Goal: Task Accomplishment & Management: Manage account settings

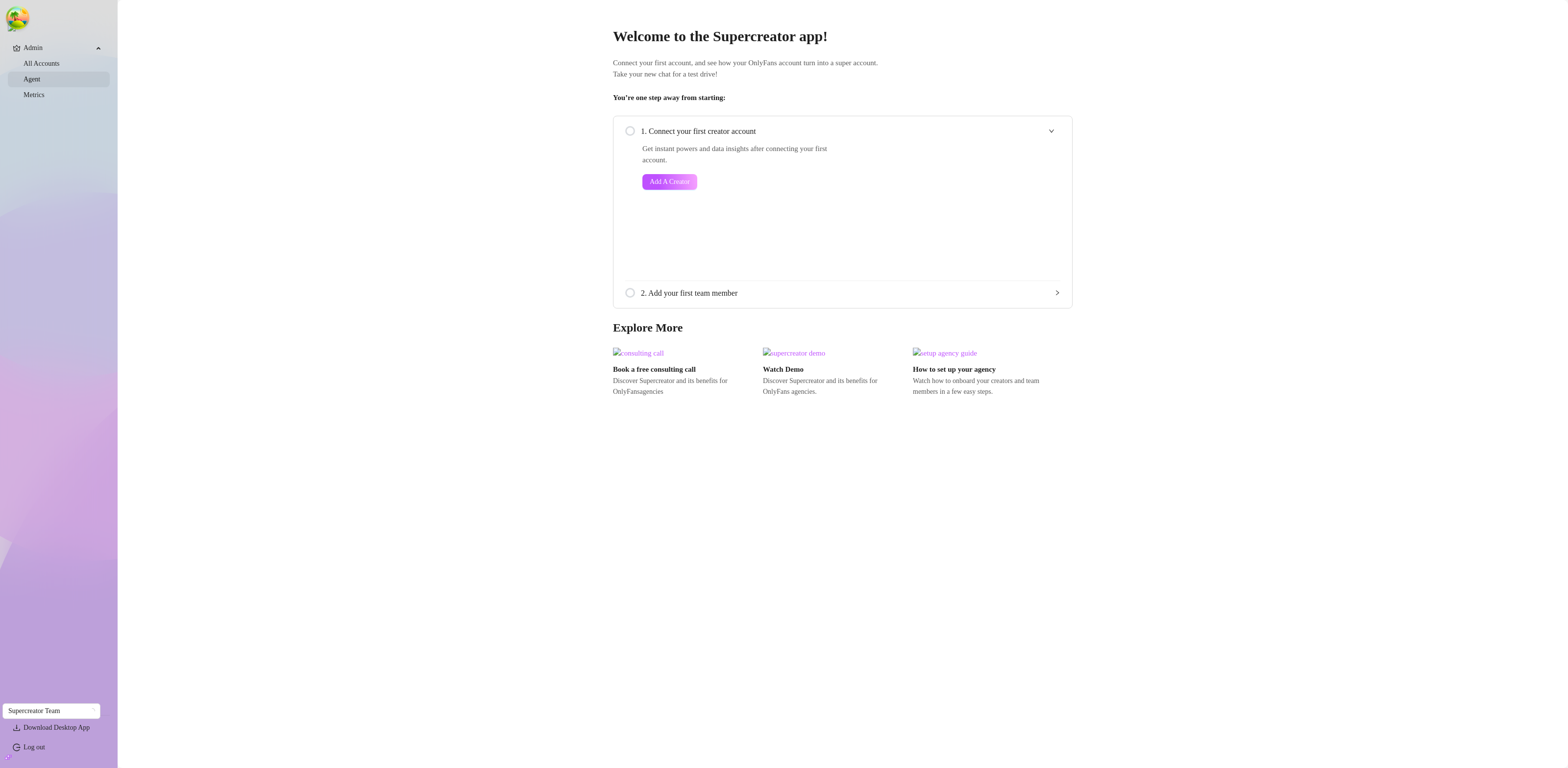
click at [45, 65] on link "All Accounts" at bounding box center [42, 63] width 37 height 7
click at [46, 66] on link "All Accounts" at bounding box center [42, 63] width 37 height 7
click at [46, 66] on link "All Accounts" at bounding box center [42, 63] width 37 height 7
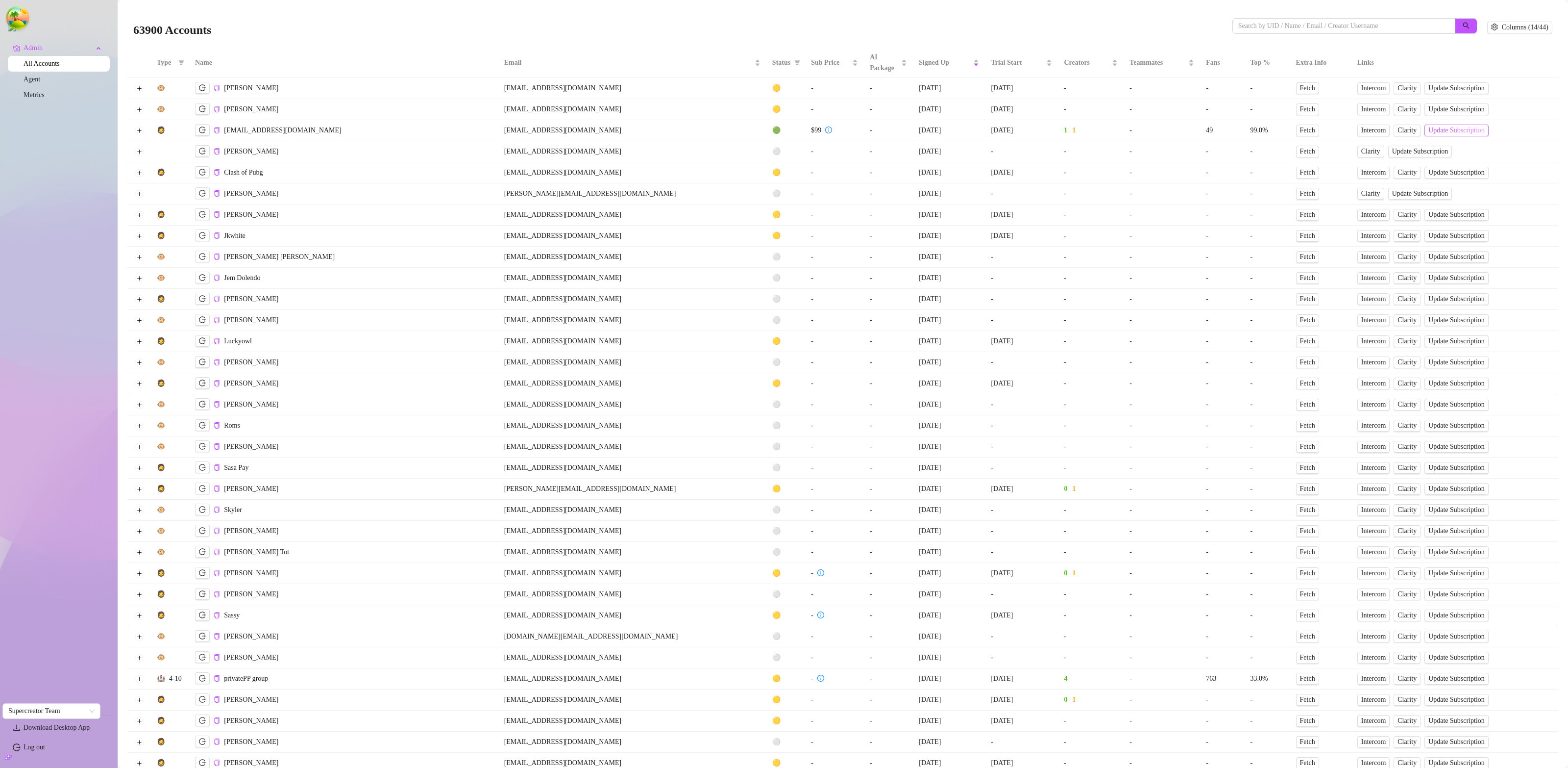
click at [1424, 135] on button "Update Subscription" at bounding box center [1456, 130] width 64 height 12
click at [1429, 132] on span "Update Subscription" at bounding box center [1457, 130] width 57 height 8
